Goal: Task Accomplishment & Management: Manage account settings

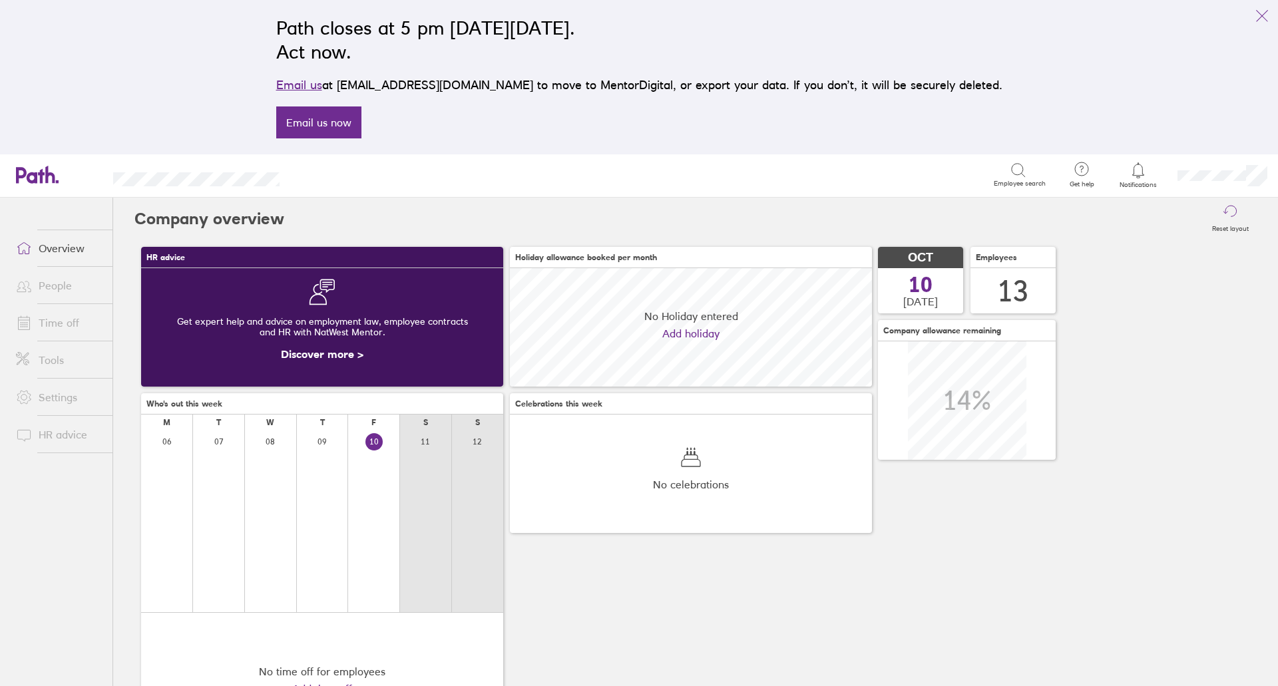
scroll to position [119, 362]
click at [47, 328] on link "Time off" at bounding box center [58, 323] width 107 height 27
